Goal: Task Accomplishment & Management: Complete application form

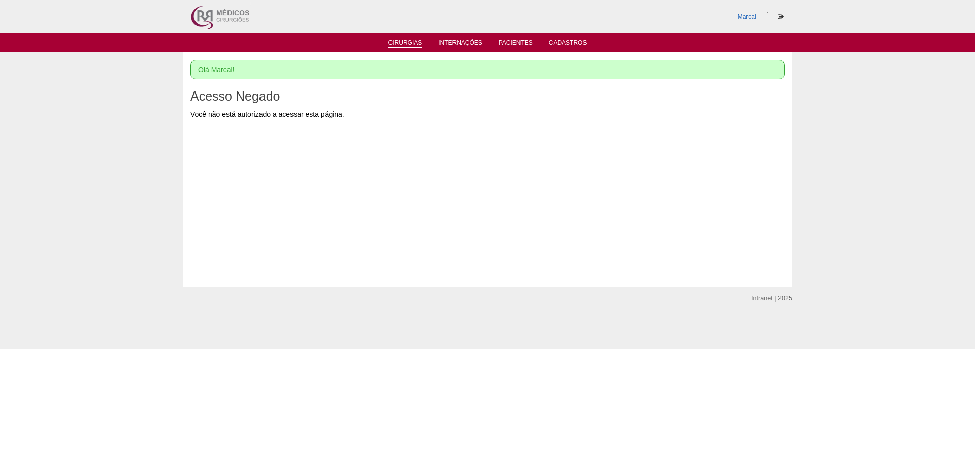
click at [407, 41] on link "Cirurgias" at bounding box center [406, 43] width 34 height 9
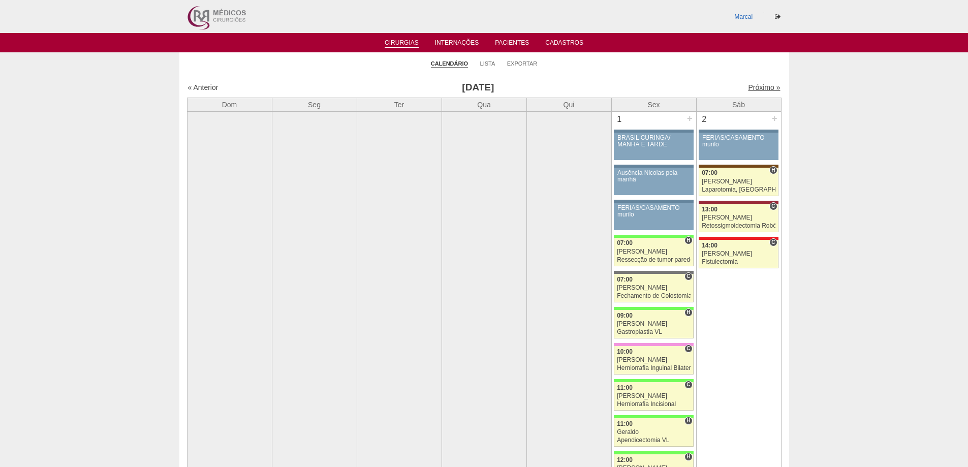
click at [752, 90] on link "Próximo »" at bounding box center [764, 87] width 32 height 8
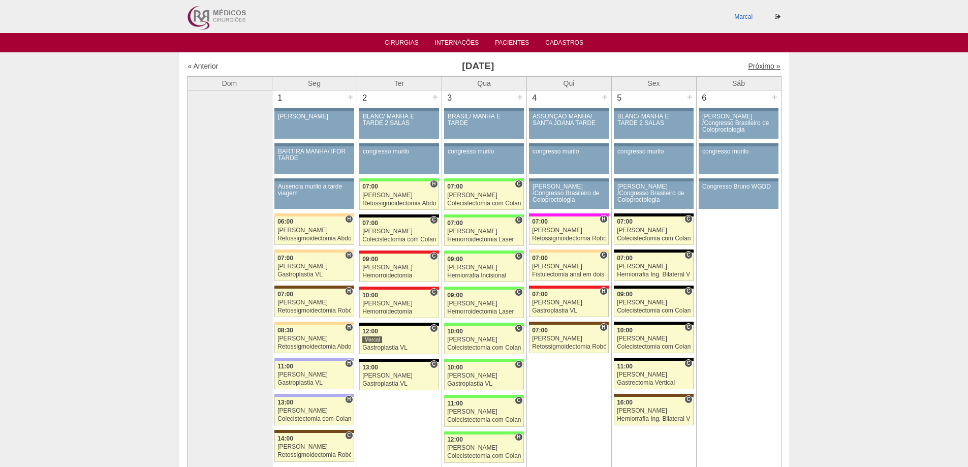
click at [754, 66] on link "Próximo »" at bounding box center [764, 66] width 32 height 8
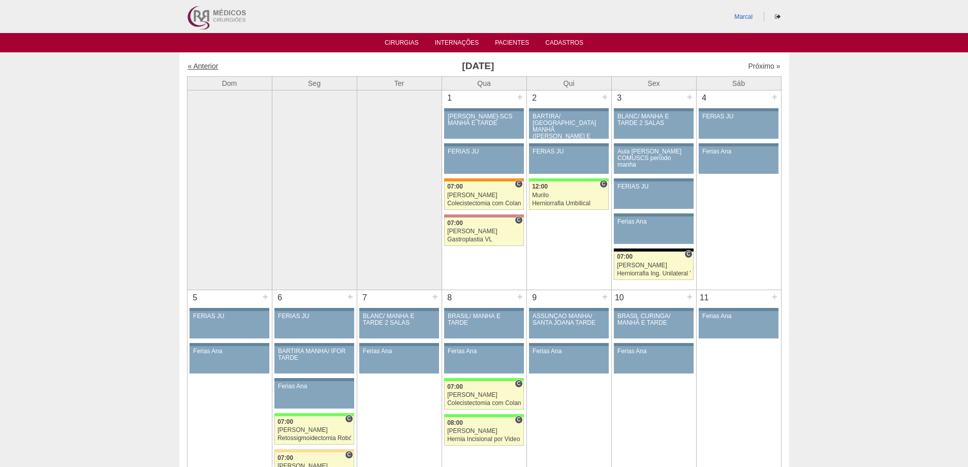
click at [207, 65] on link "« Anterior" at bounding box center [203, 66] width 30 height 8
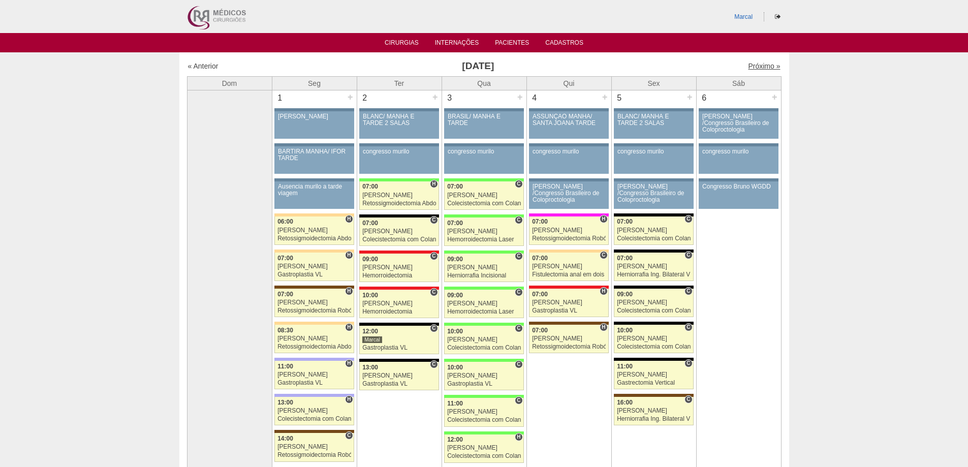
click at [754, 67] on link "Próximo »" at bounding box center [764, 66] width 32 height 8
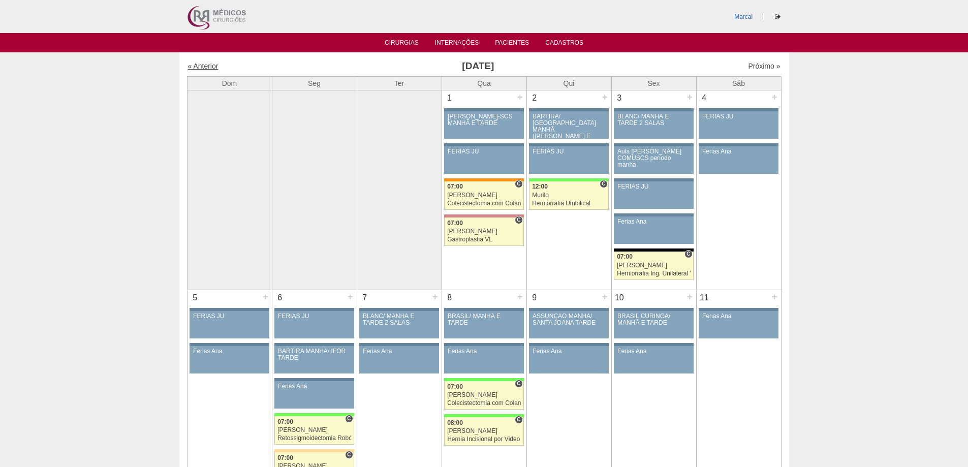
click at [207, 67] on link "« Anterior" at bounding box center [203, 66] width 30 height 8
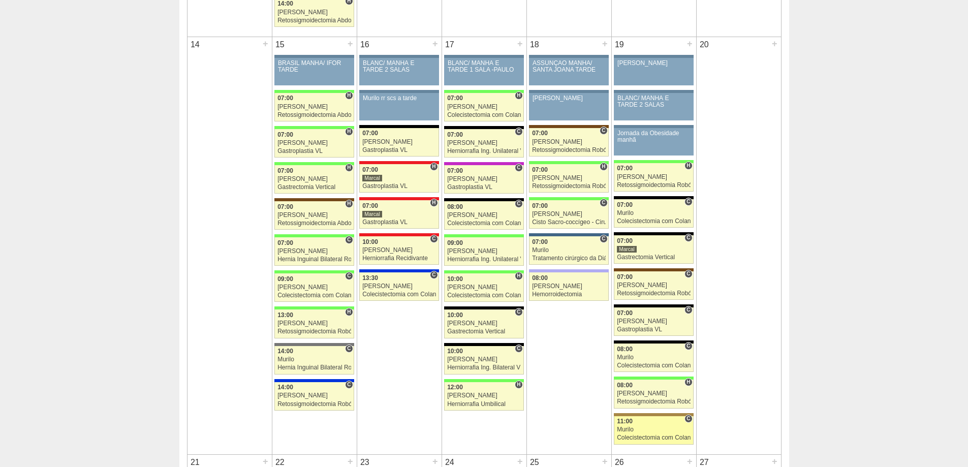
scroll to position [1016, 0]
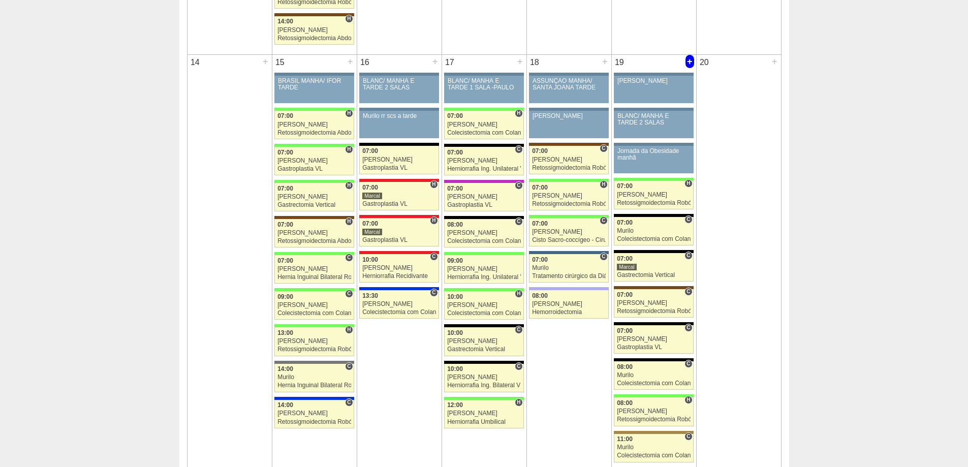
click at [691, 61] on div "+" at bounding box center [689, 61] width 9 height 13
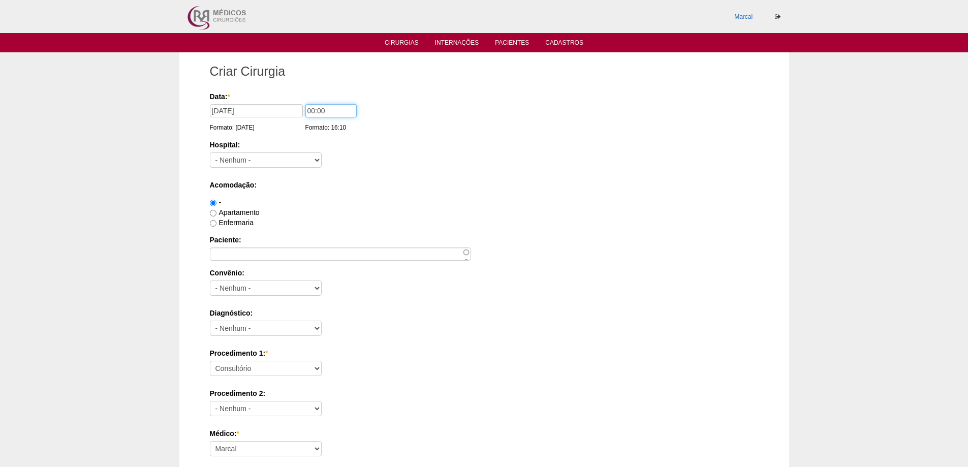
click at [312, 110] on input "00:00" at bounding box center [330, 110] width 51 height 13
type input "07:00"
click at [316, 162] on select "- Nenhum - 9 de Julho Albert Einstein Alvorada América Assunção Bartira Benefic…" at bounding box center [266, 159] width 112 height 15
select select "67"
click at [210, 152] on select "- Nenhum - 9 de Julho Albert Einstein Alvorada América Assunção Bartira Benefic…" at bounding box center [266, 159] width 112 height 15
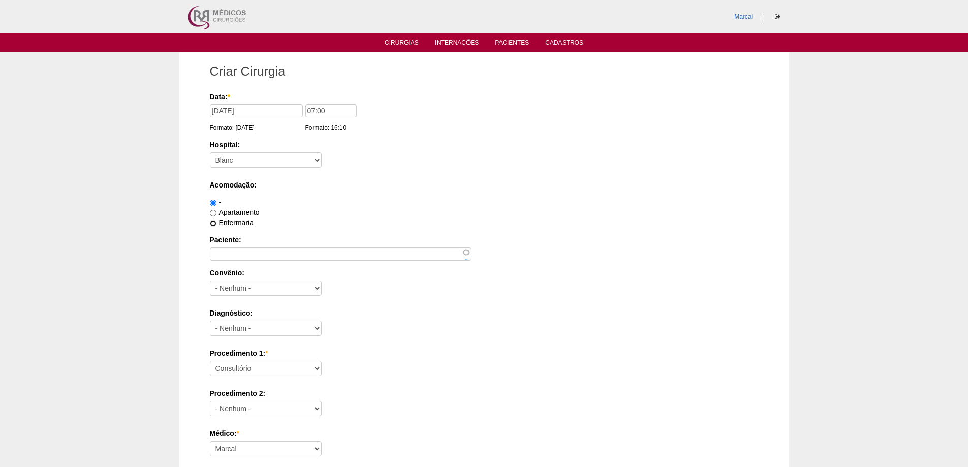
click at [213, 224] on input "Enfermaria" at bounding box center [213, 223] width 7 height 7
radio input "true"
click at [319, 289] on select "- Nenhum - Abet Afresp Allianz Amil Blue Life Caasp Cabesp Caixa de Pensões Car…" at bounding box center [266, 287] width 112 height 15
select select "8907"
click at [210, 280] on select "- Nenhum - Abet Afresp Allianz Amil Blue Life Caasp Cabesp Caixa de Pensões Car…" at bounding box center [266, 287] width 112 height 15
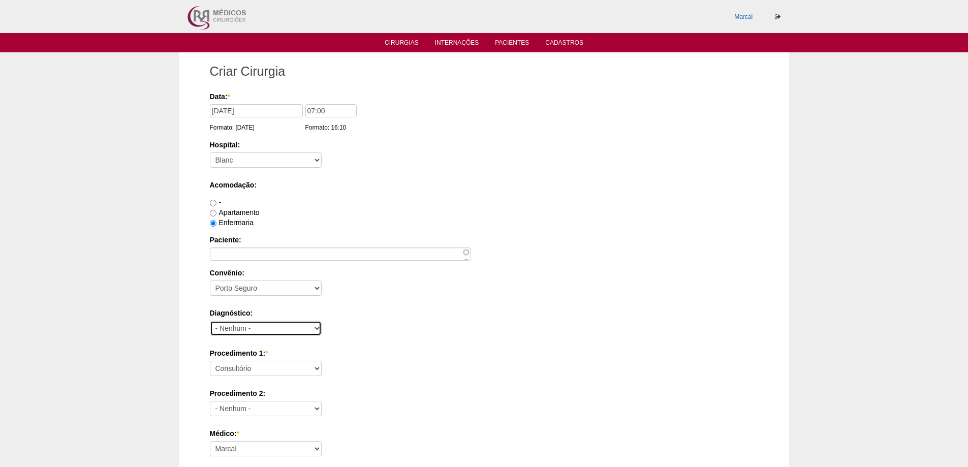
click at [317, 328] on select "- Nenhum - Abdome Agudo Abscesso Hepático Abscesso Perianal Abscesso Peritoneal…" at bounding box center [266, 328] width 112 height 15
select select "3741"
click at [210, 321] on select "- Nenhum - Abdome Agudo Abscesso Hepático Abscesso Perianal Abscesso Peritoneal…" at bounding box center [266, 328] width 112 height 15
click at [317, 367] on select "Consultório Abscesso Hepático - Drenagem Abscesso perianal Amputação Abdômino P…" at bounding box center [266, 368] width 112 height 15
select select "3740"
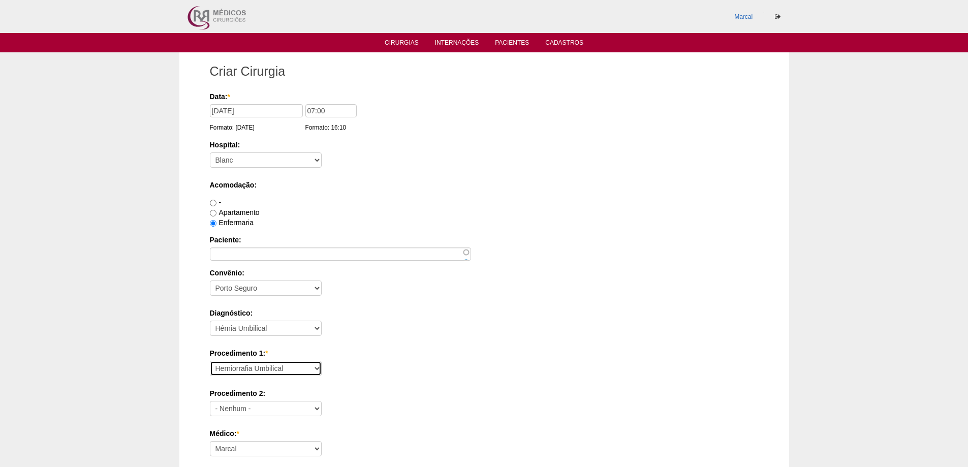
click at [210, 361] on select "Consultório Abscesso Hepático - Drenagem Abscesso perianal Amputação Abdômino P…" at bounding box center [266, 368] width 112 height 15
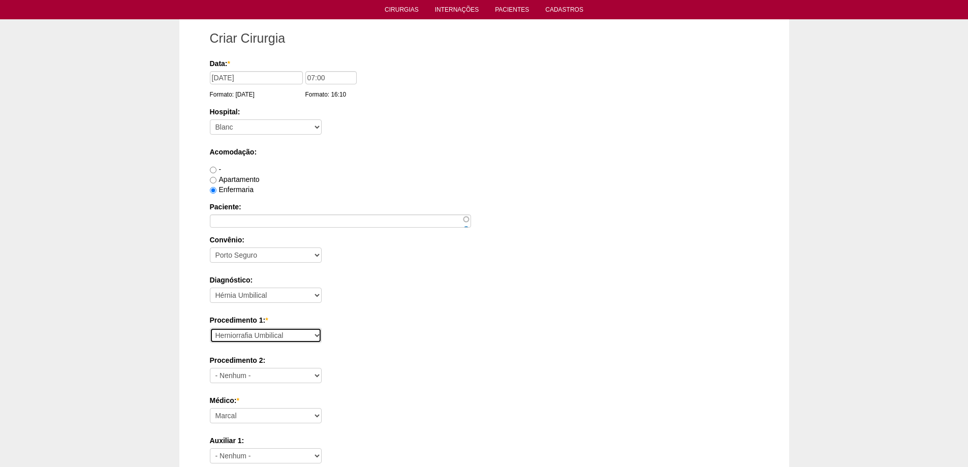
scroll to position [51, 0]
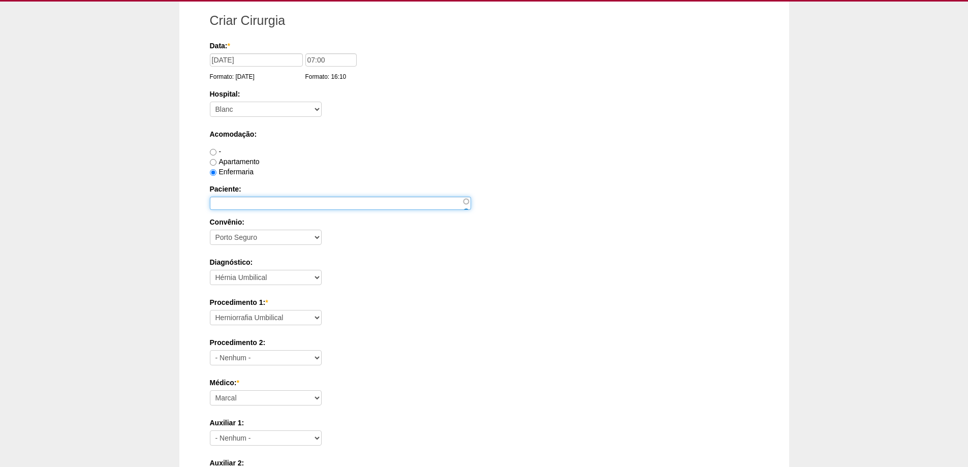
click at [224, 204] on input "Paciente:" at bounding box center [340, 203] width 261 height 13
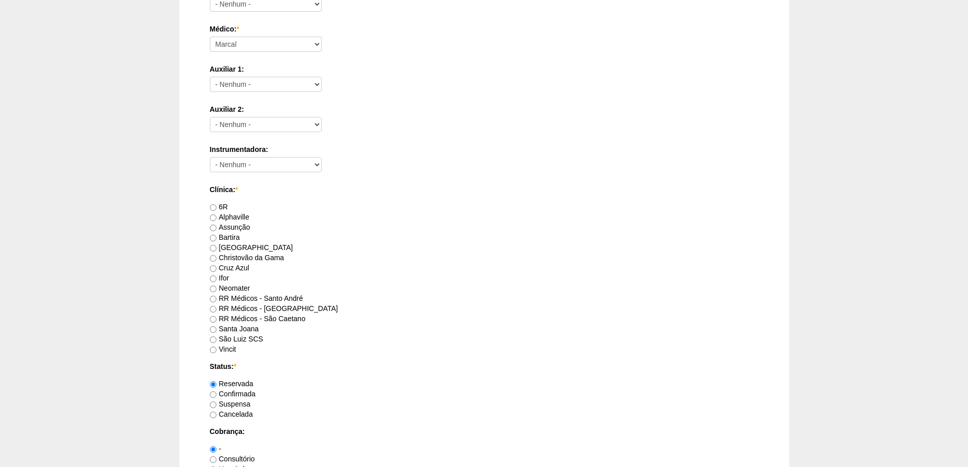
scroll to position [406, 0]
type input "Sirlene dos Santos Vieira"
click at [214, 306] on input "RR Médicos - [GEOGRAPHIC_DATA]" at bounding box center [213, 307] width 7 height 7
radio input "true"
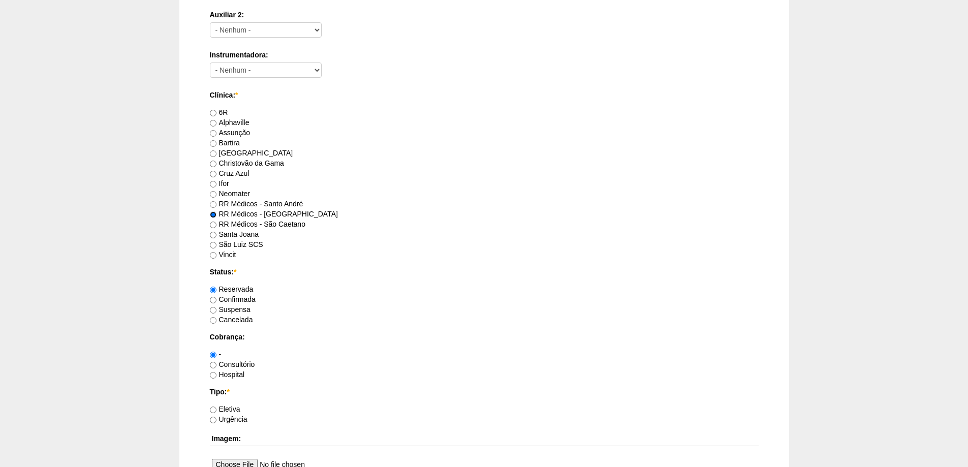
scroll to position [508, 0]
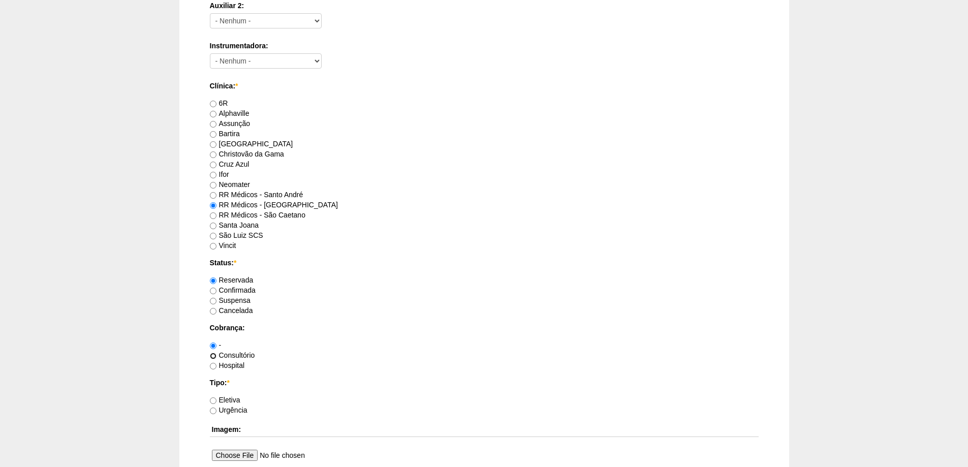
click at [214, 355] on input "Consultório" at bounding box center [213, 356] width 7 height 7
radio input "true"
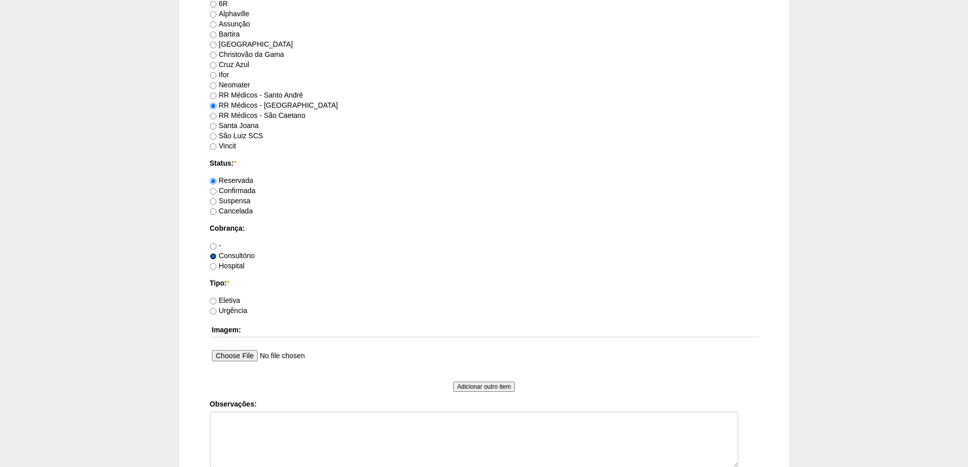
scroll to position [610, 0]
click at [213, 299] on input "Eletiva" at bounding box center [213, 299] width 7 height 7
radio input "true"
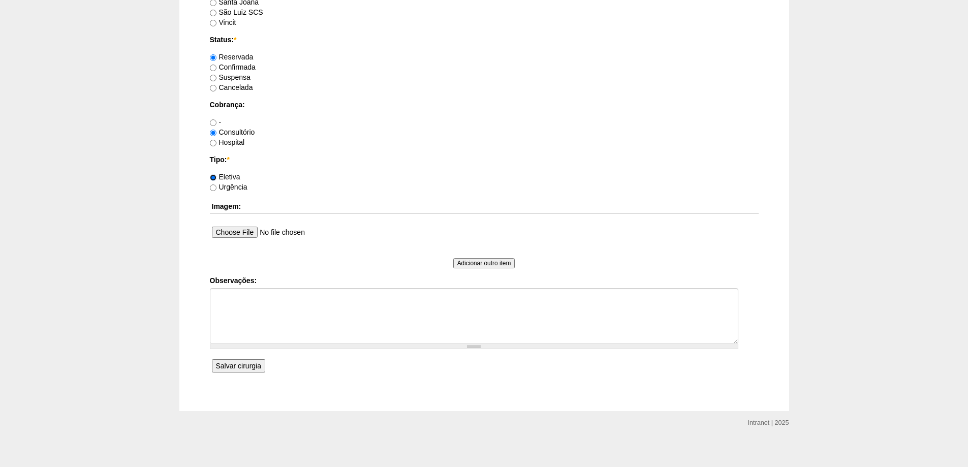
scroll to position [737, 0]
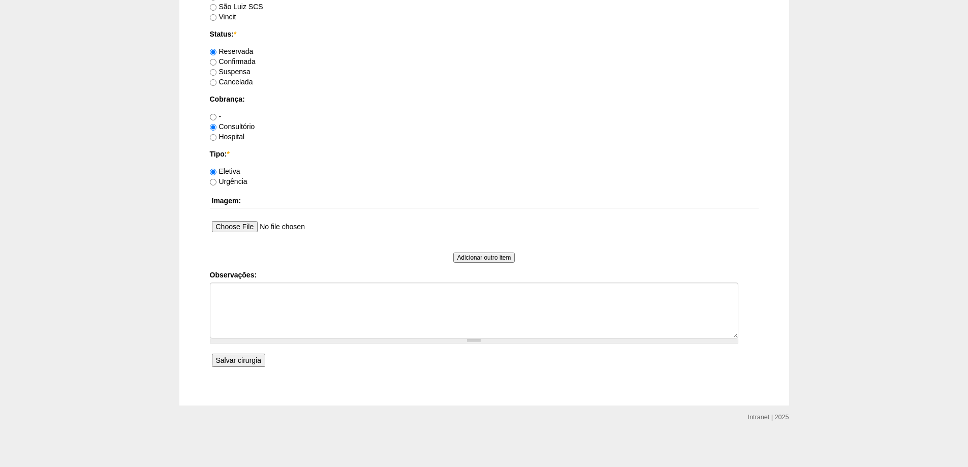
click at [239, 360] on input "Salvar cirurgia" at bounding box center [238, 360] width 53 height 13
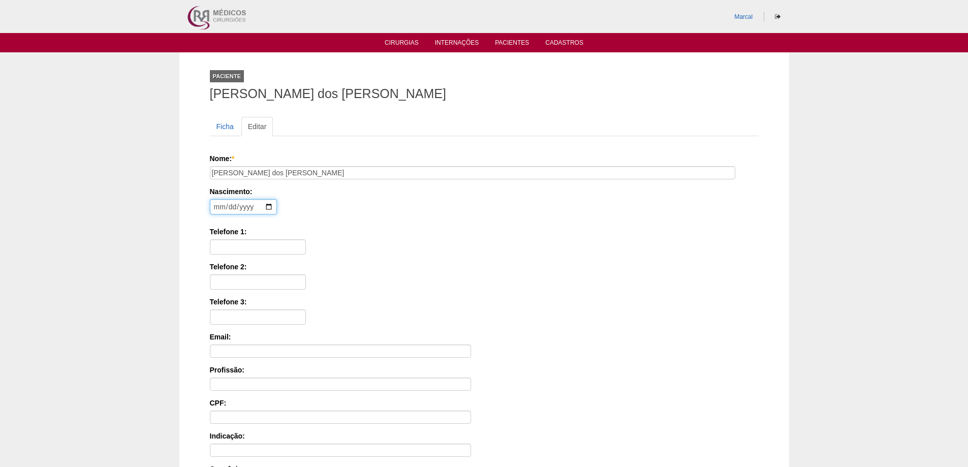
click at [218, 206] on input "date" at bounding box center [243, 206] width 67 height 15
type input "1988-03-27"
click at [218, 249] on input "Telefone 1:" at bounding box center [258, 246] width 96 height 15
type input "11 96681 0396"
click at [224, 286] on input "Telefone 2:" at bounding box center [258, 281] width 96 height 15
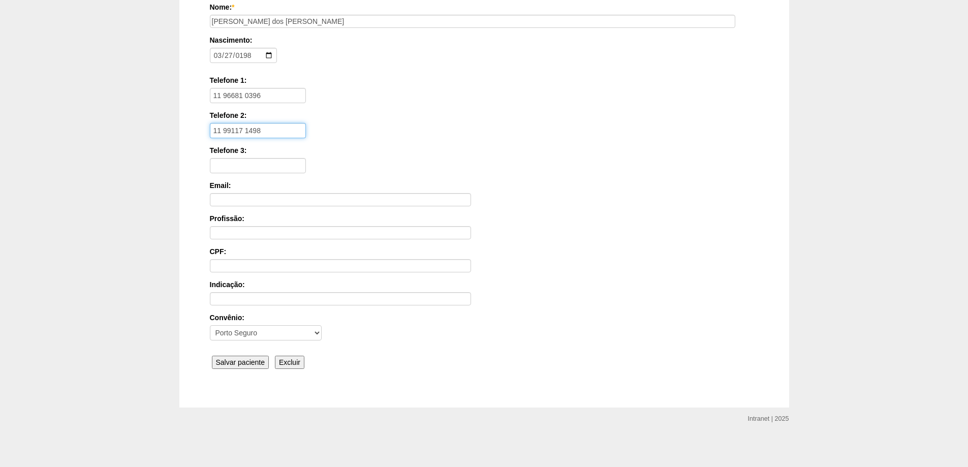
scroll to position [152, 0]
type input "11 99117 1498"
click at [235, 360] on input "Salvar paciente" at bounding box center [240, 361] width 57 height 13
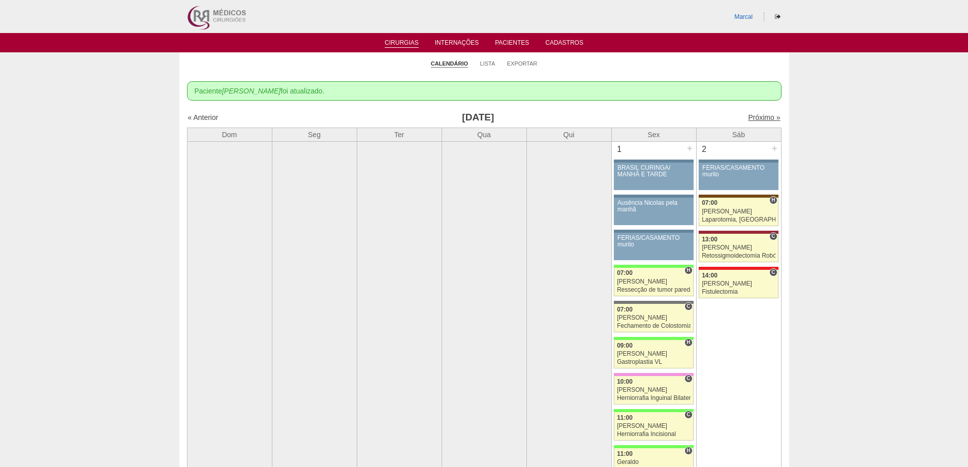
click at [757, 117] on link "Próximo »" at bounding box center [764, 117] width 32 height 8
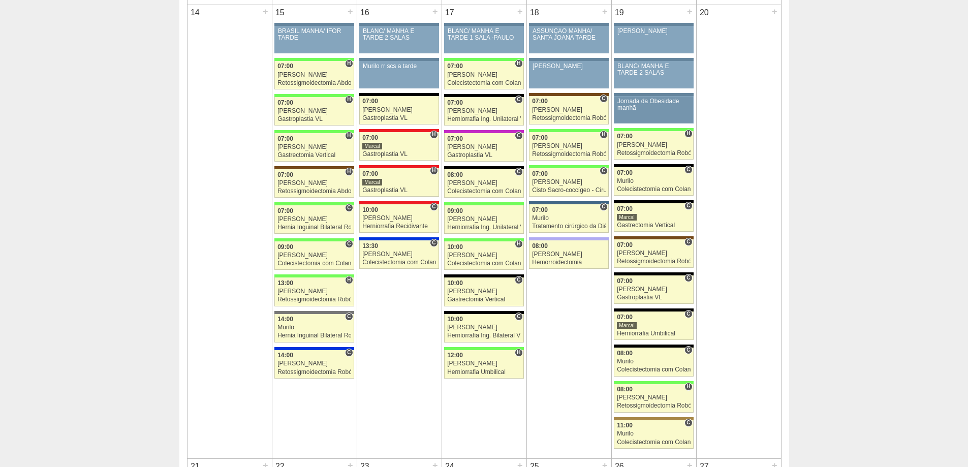
scroll to position [1067, 0]
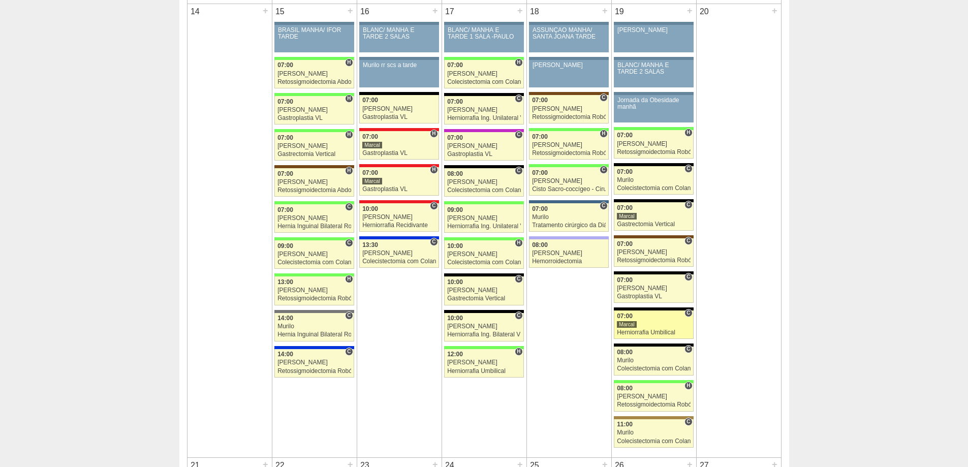
click at [650, 332] on div "Herniorrafia Umbilical" at bounding box center [654, 332] width 74 height 7
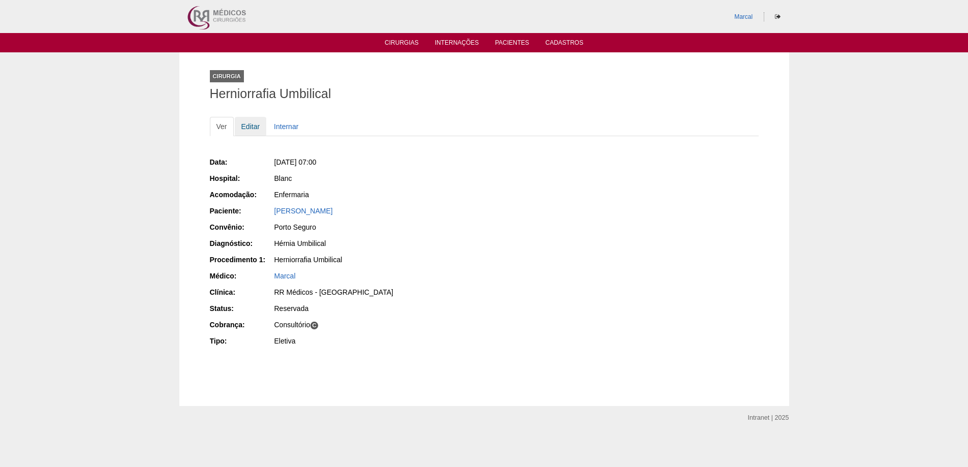
click at [252, 128] on link "Editar" at bounding box center [251, 126] width 32 height 19
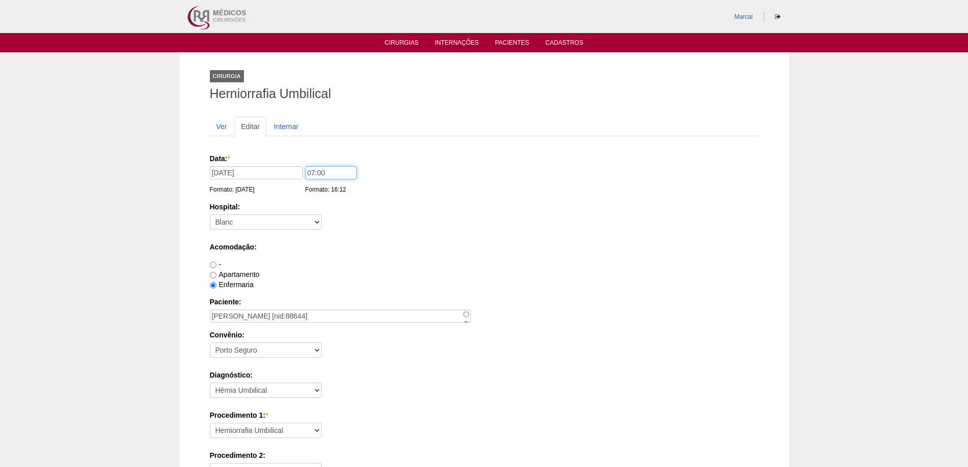
click at [311, 174] on input "07:00" at bounding box center [330, 172] width 51 height 13
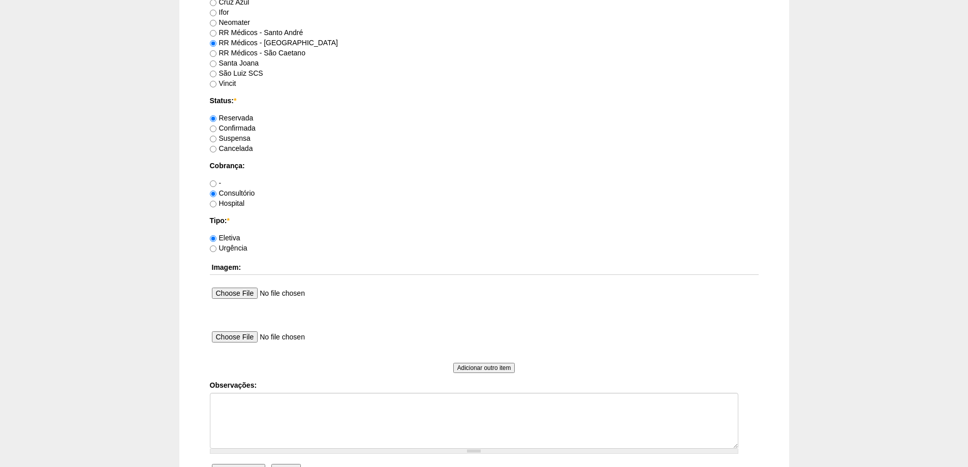
scroll to position [762, 0]
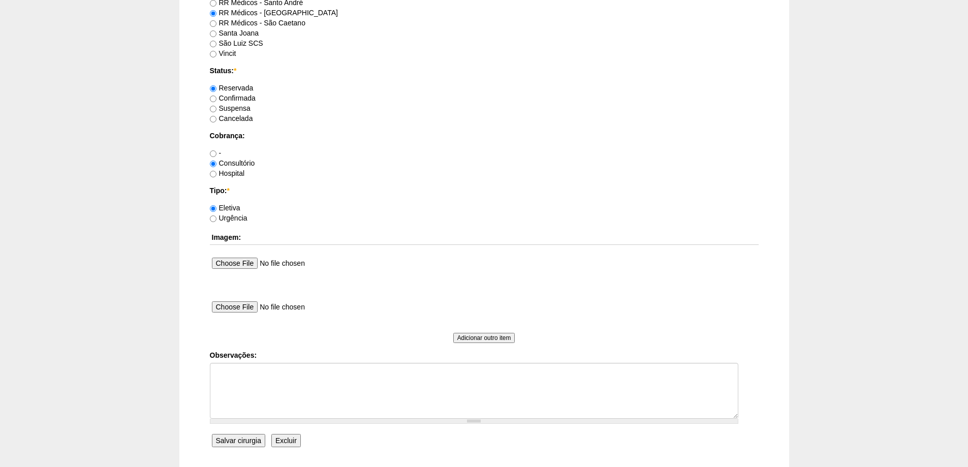
type input "09:00"
click at [236, 442] on input "Salvar cirurgia" at bounding box center [238, 440] width 53 height 13
